Goal: Task Accomplishment & Management: Manage account settings

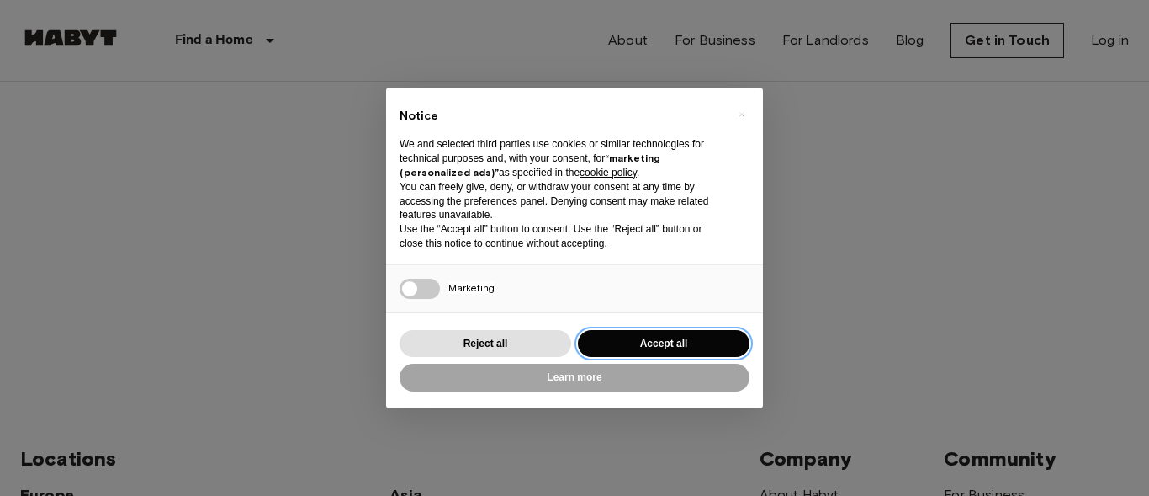
click at [635, 332] on button "Accept all" at bounding box center [664, 344] width 172 height 28
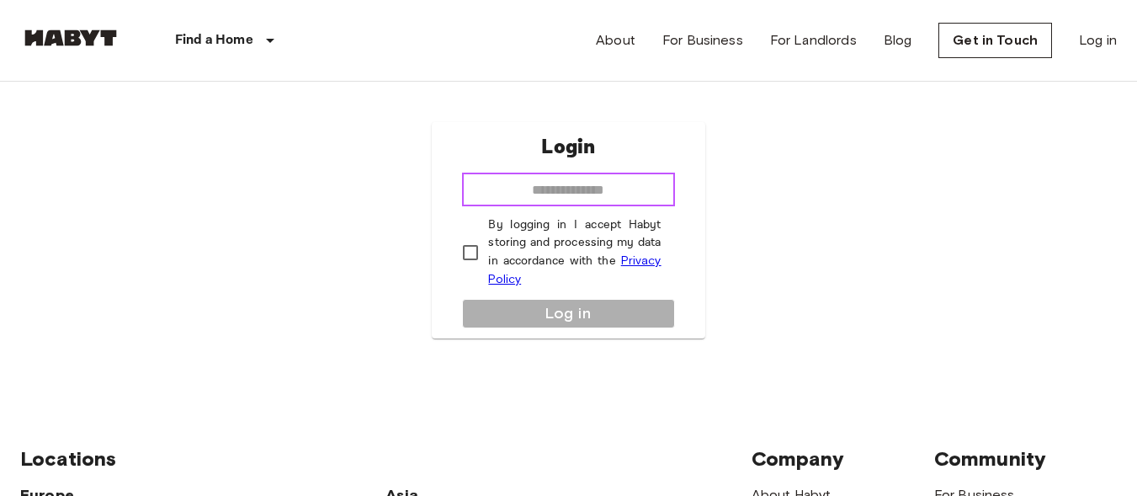
click at [584, 188] on input "email" at bounding box center [568, 189] width 212 height 34
type input "**********"
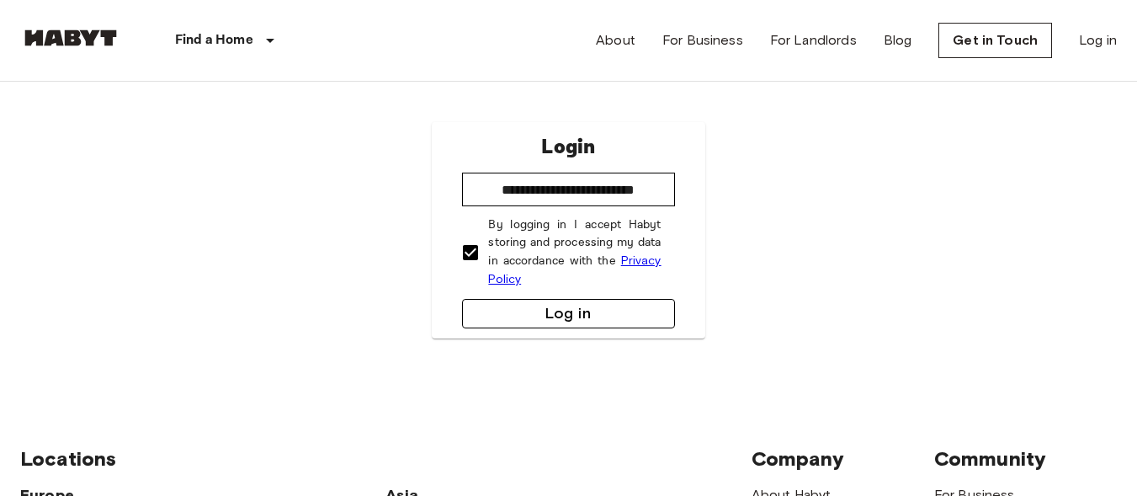
click at [515, 318] on button "Log in" at bounding box center [568, 313] width 212 height 29
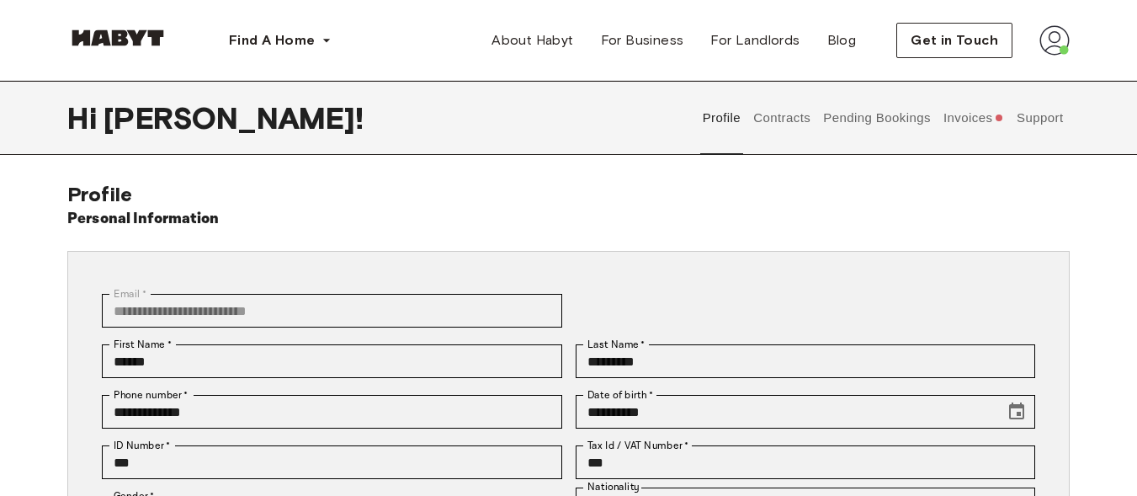
click at [996, 113] on button "Invoices" at bounding box center [973, 118] width 65 height 74
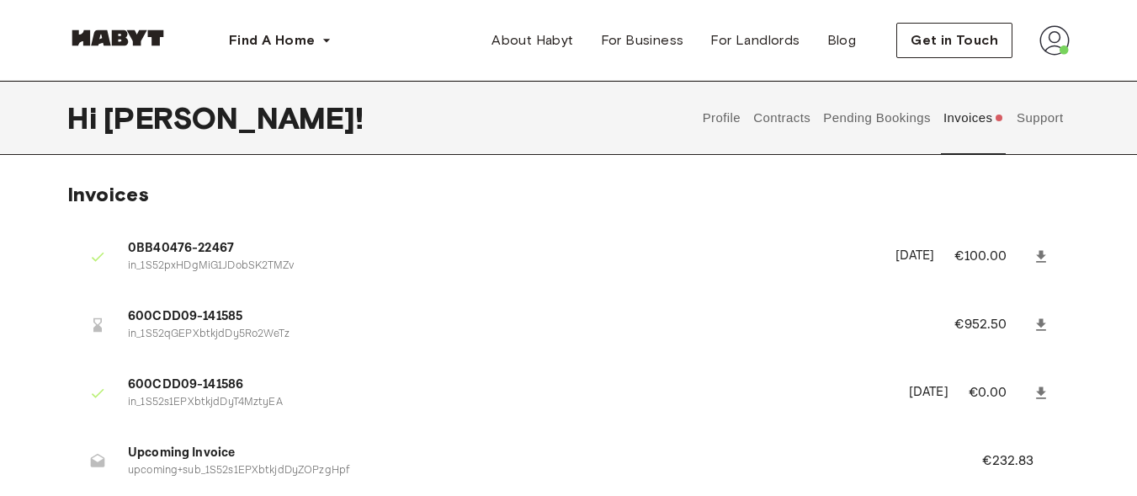
click at [882, 123] on button "Pending Bookings" at bounding box center [877, 118] width 112 height 74
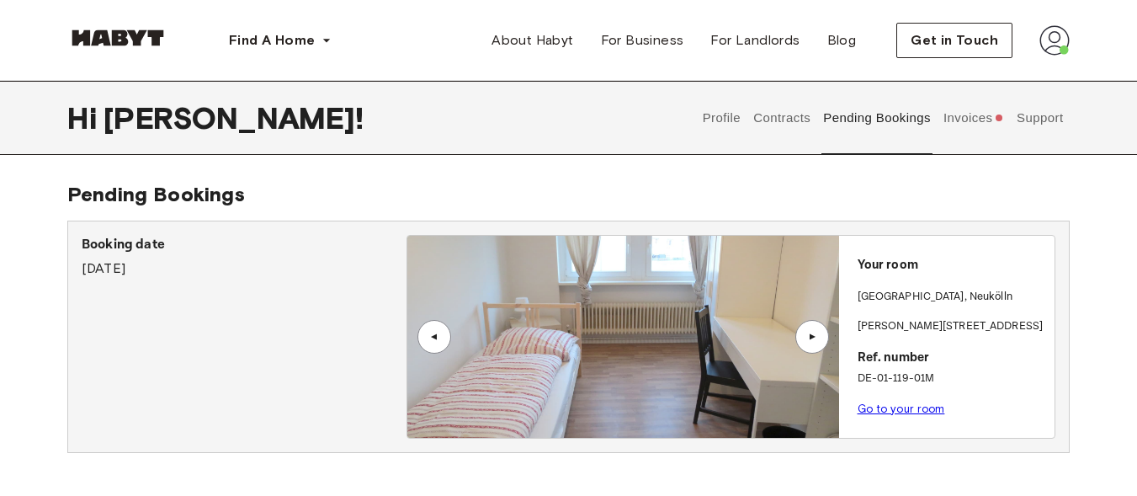
click at [960, 114] on button "Invoices" at bounding box center [973, 118] width 65 height 74
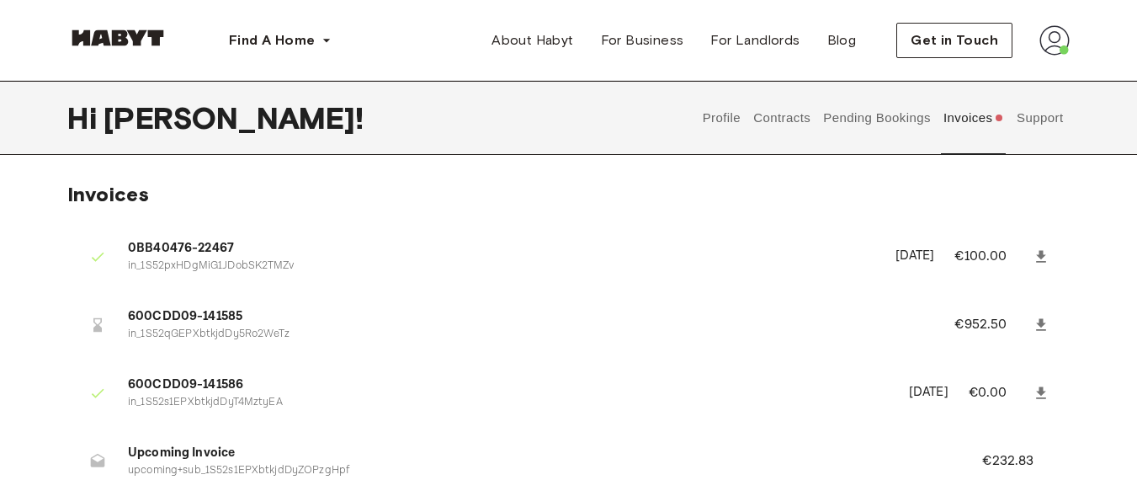
click at [1045, 120] on button "Support" at bounding box center [1039, 118] width 51 height 74
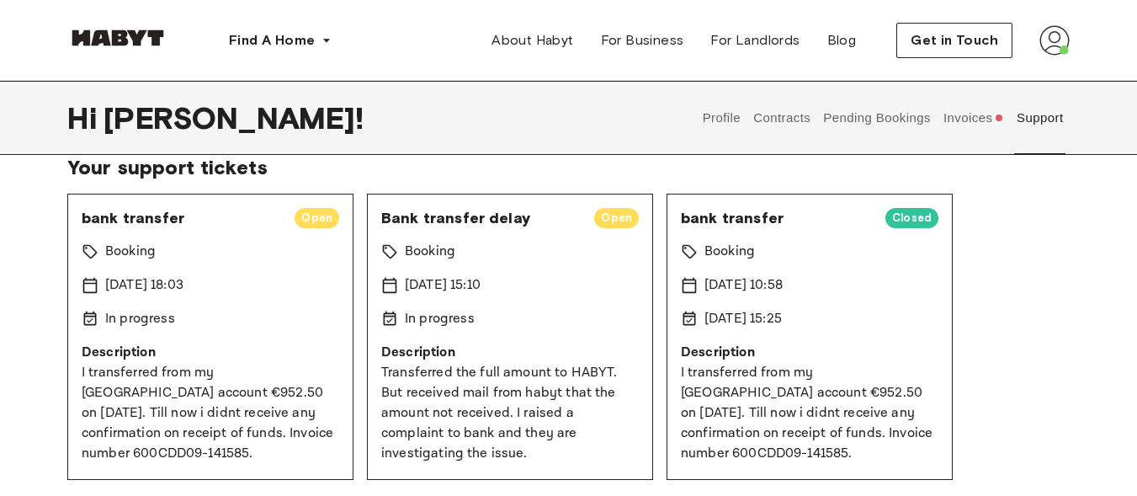
scroll to position [97, 0]
